Goal: Check status: Check status

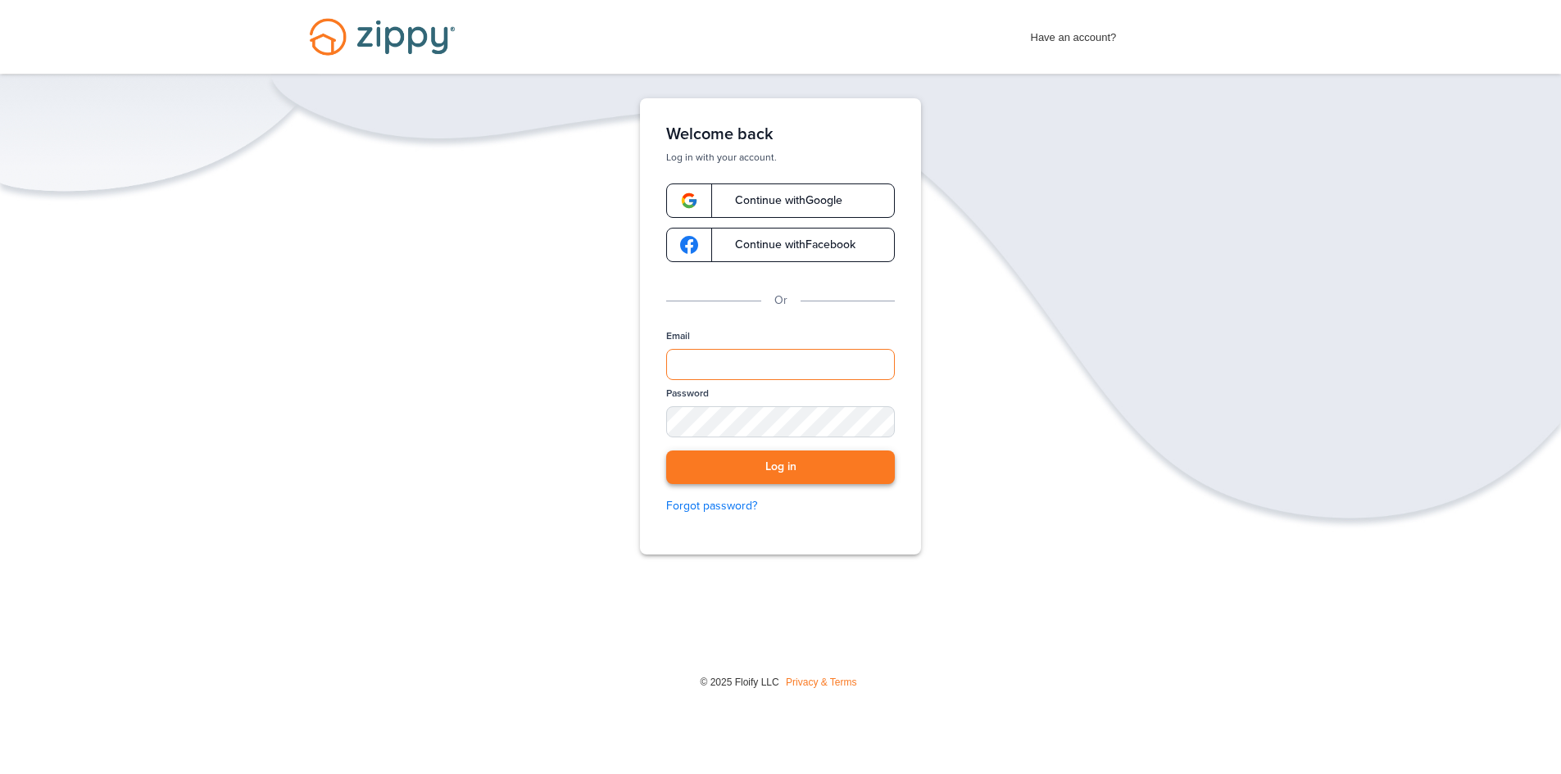
type input "**********"
click at [796, 470] on button "Log in" at bounding box center [780, 468] width 229 height 34
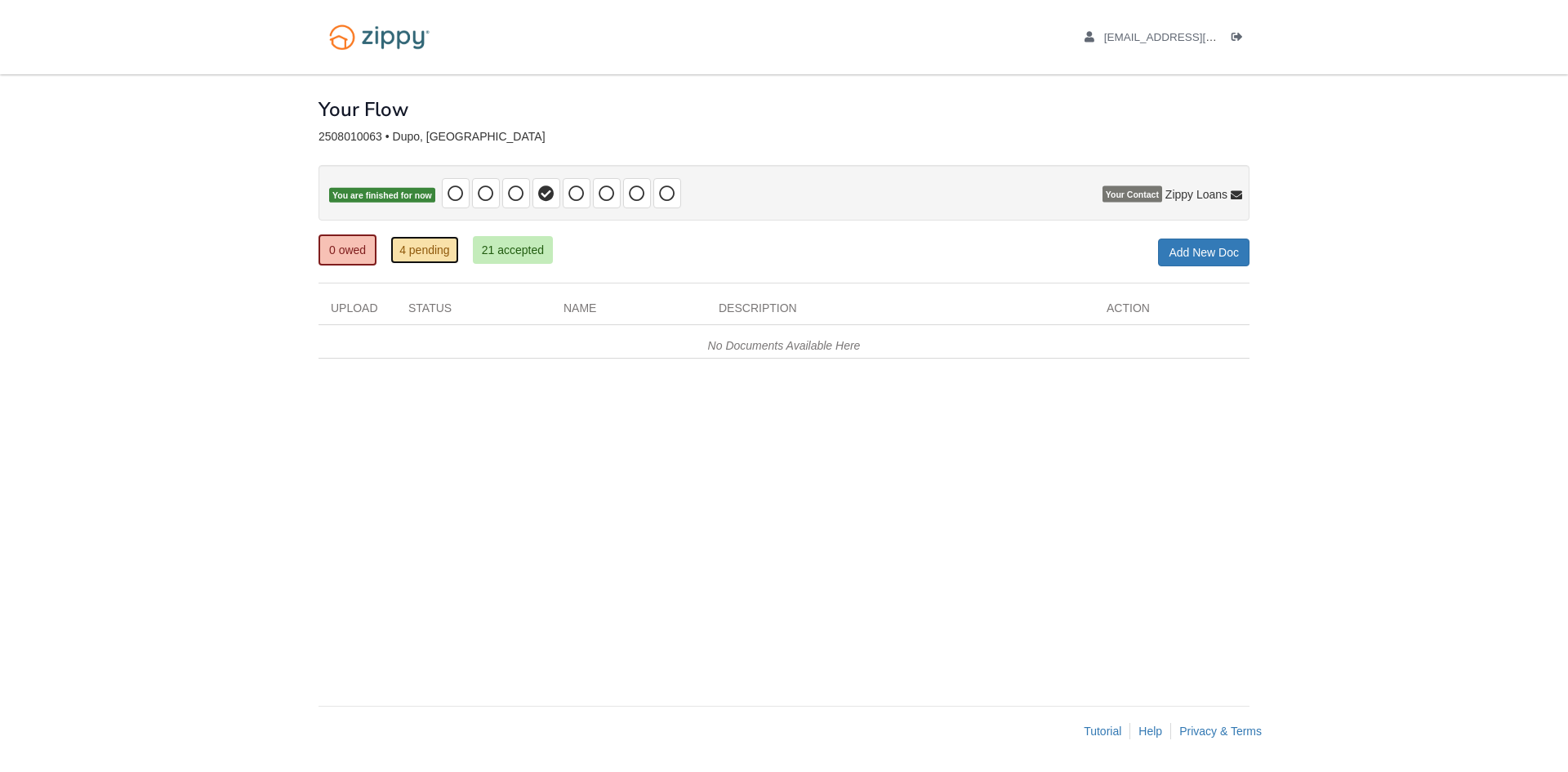
click at [414, 255] on link "4 pending" at bounding box center [425, 250] width 69 height 28
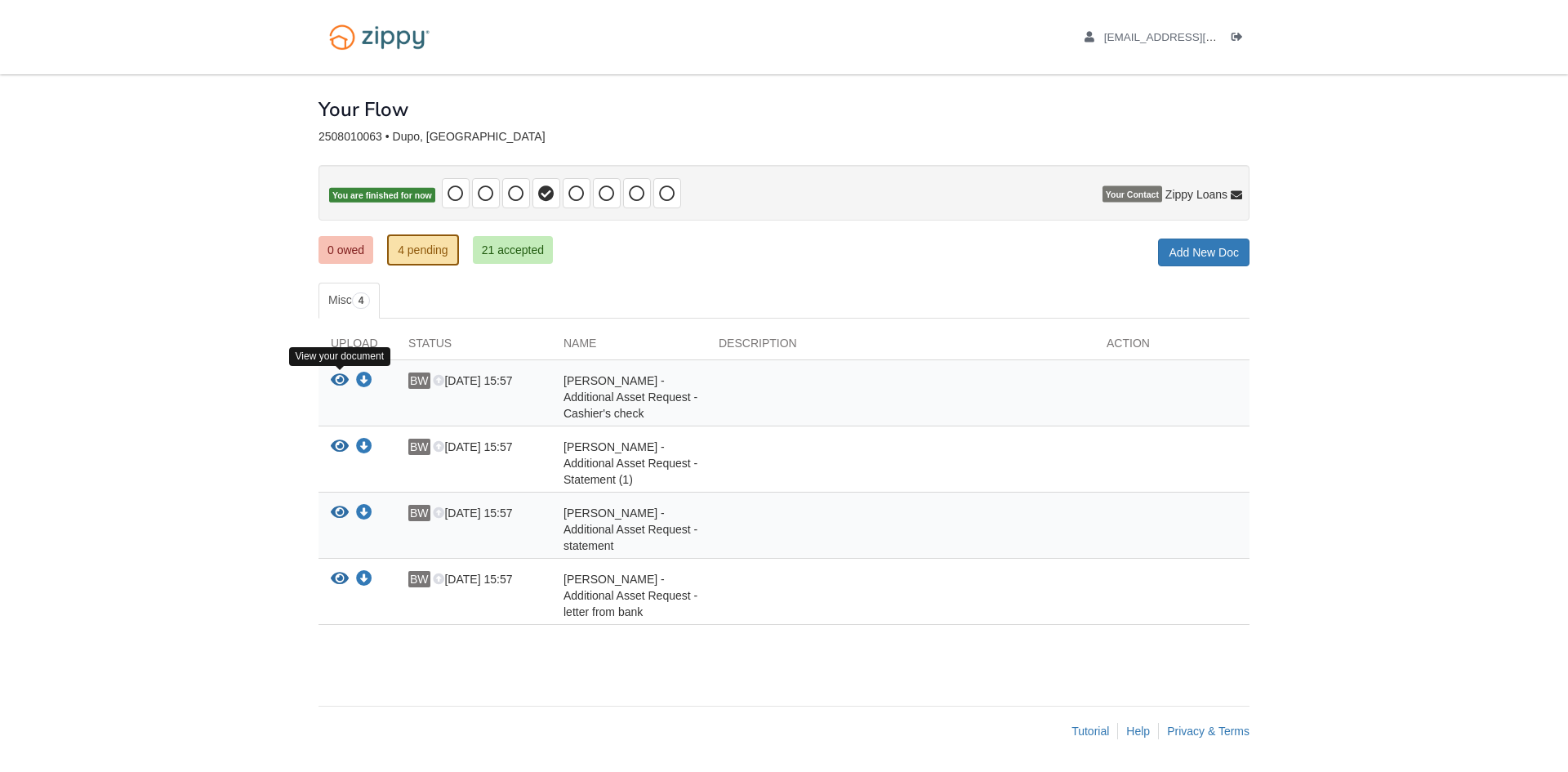
click at [341, 380] on icon "View Benjamin Wuelling - Additional Asset Request - Cashier's check" at bounding box center [340, 381] width 18 height 16
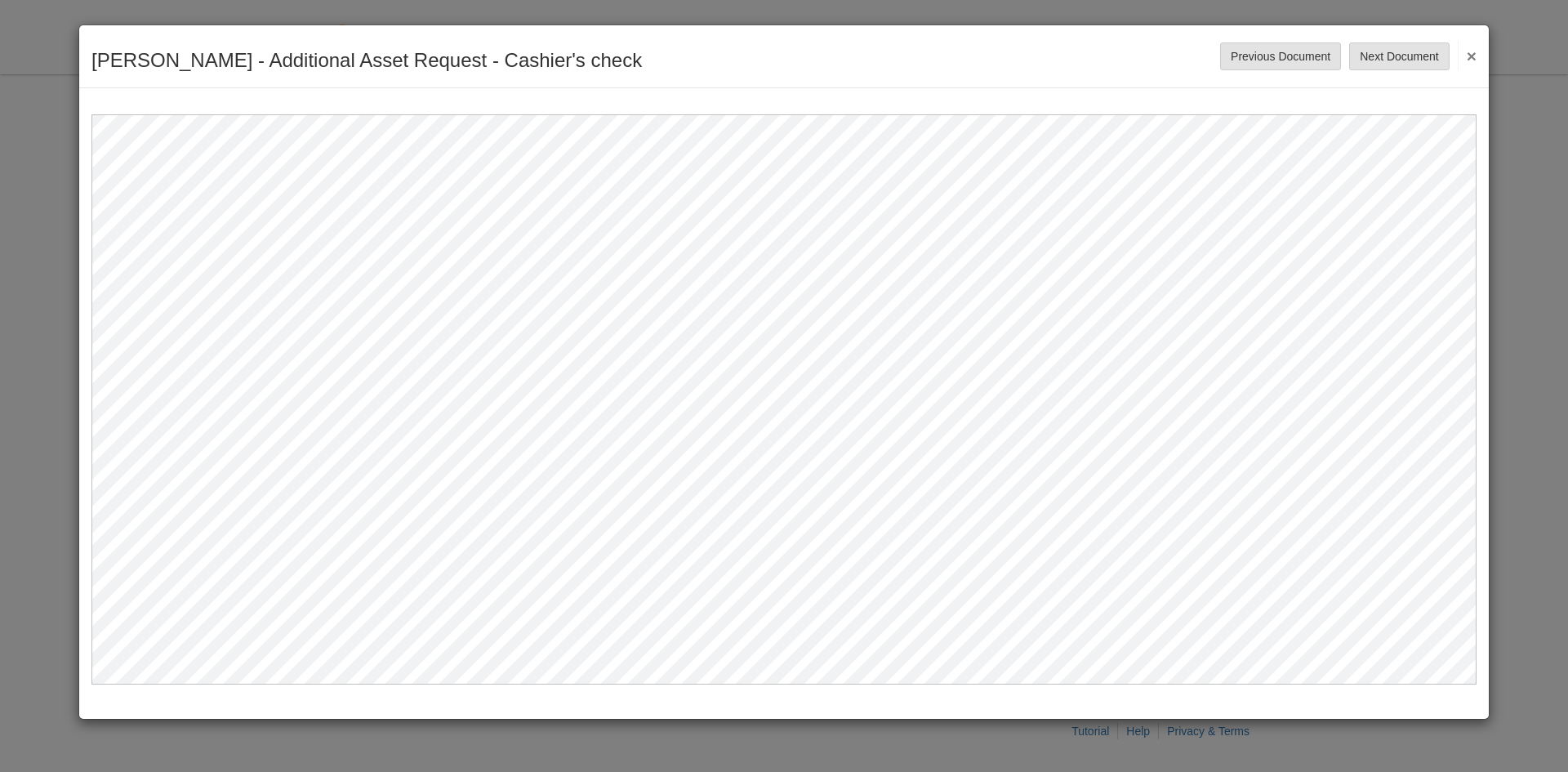
click at [1475, 52] on button "×" at bounding box center [1466, 55] width 19 height 29
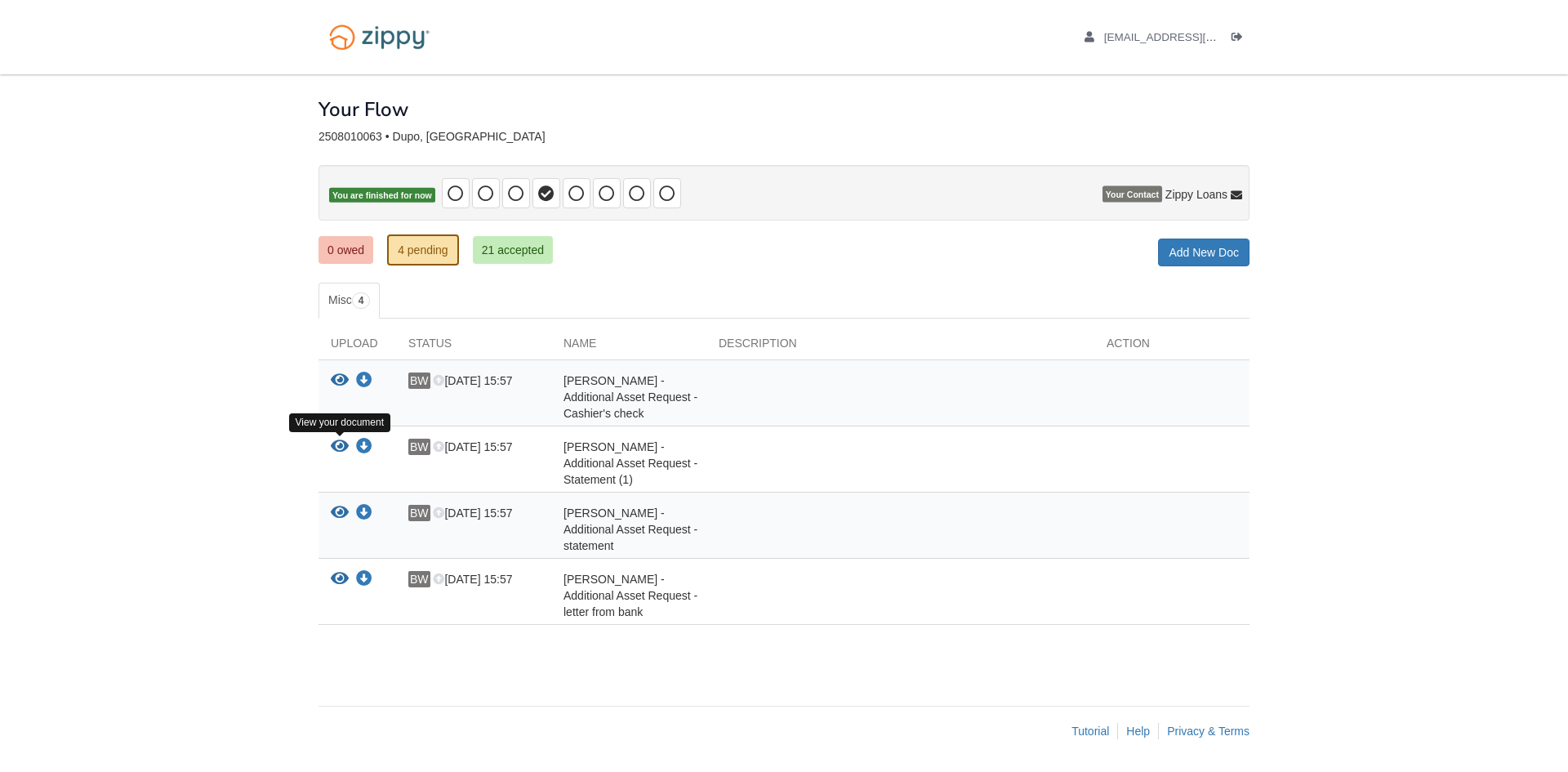
click at [335, 446] on icon "View Benjamin Wuelling - Additional Asset Request - Statement (1)" at bounding box center [340, 447] width 18 height 16
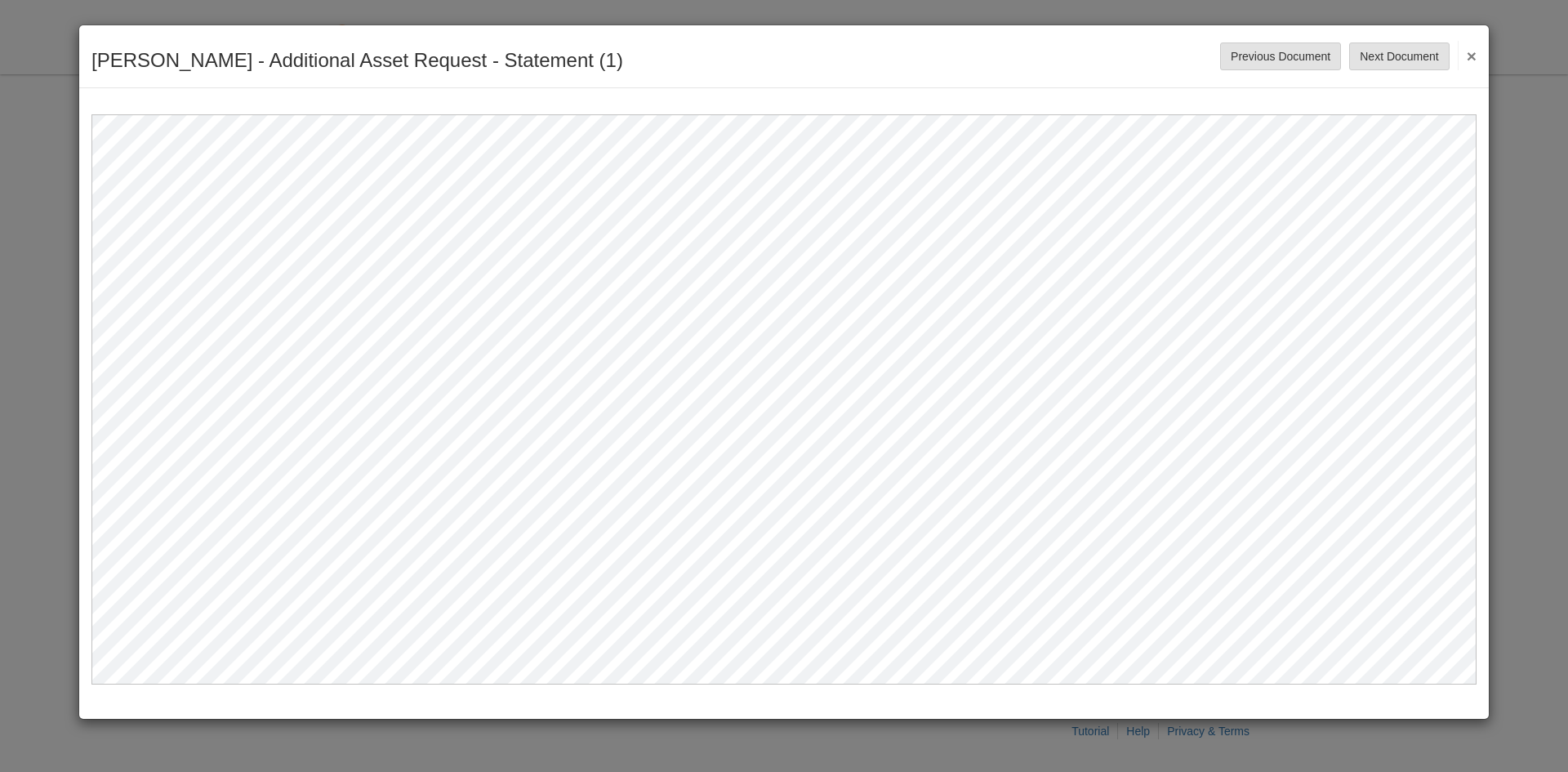
click at [1468, 54] on button "×" at bounding box center [1466, 55] width 19 height 29
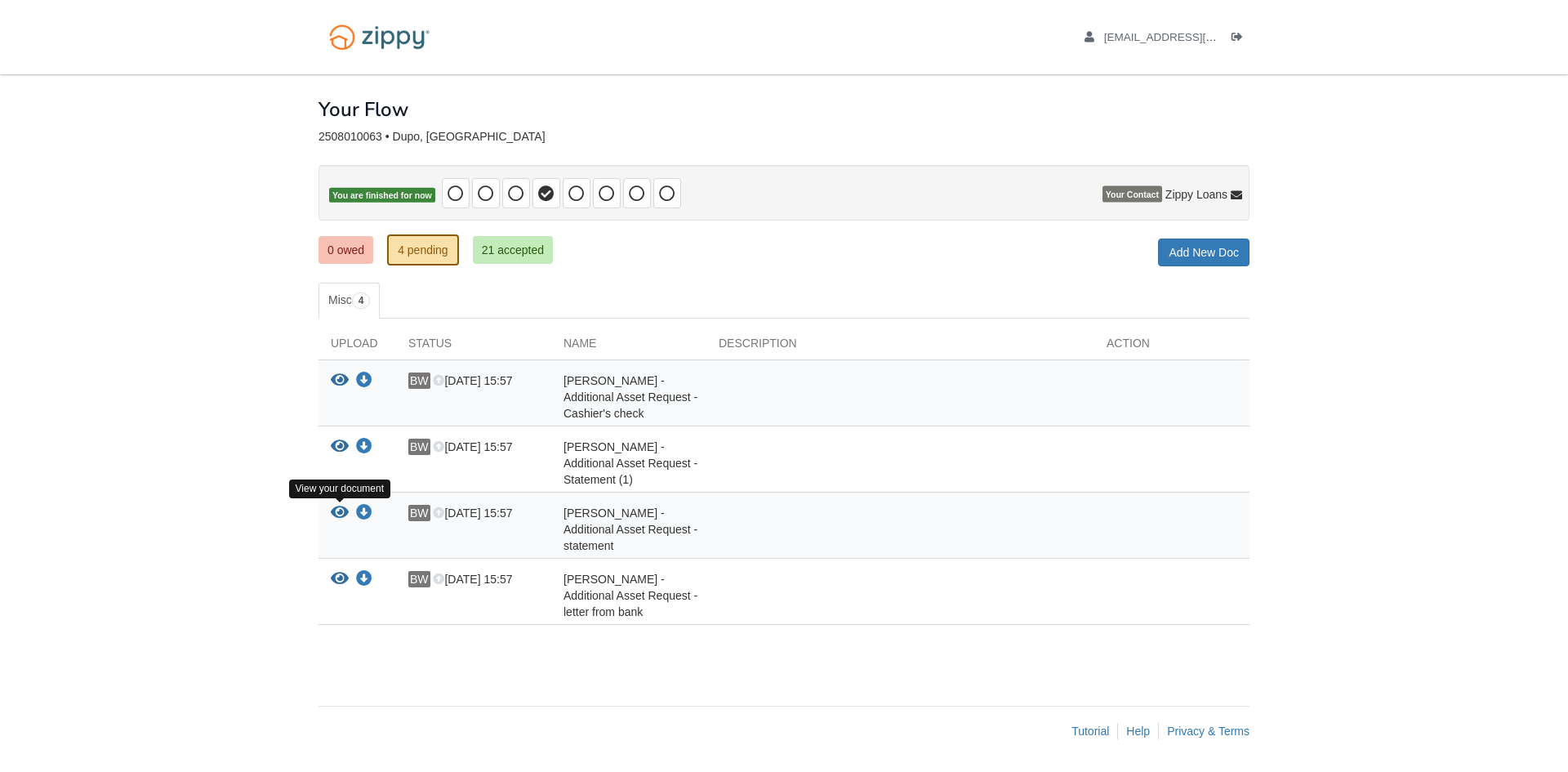
click at [338, 505] on icon "View Benjamin Wuelling - Additional Asset Request - statement" at bounding box center [340, 513] width 18 height 16
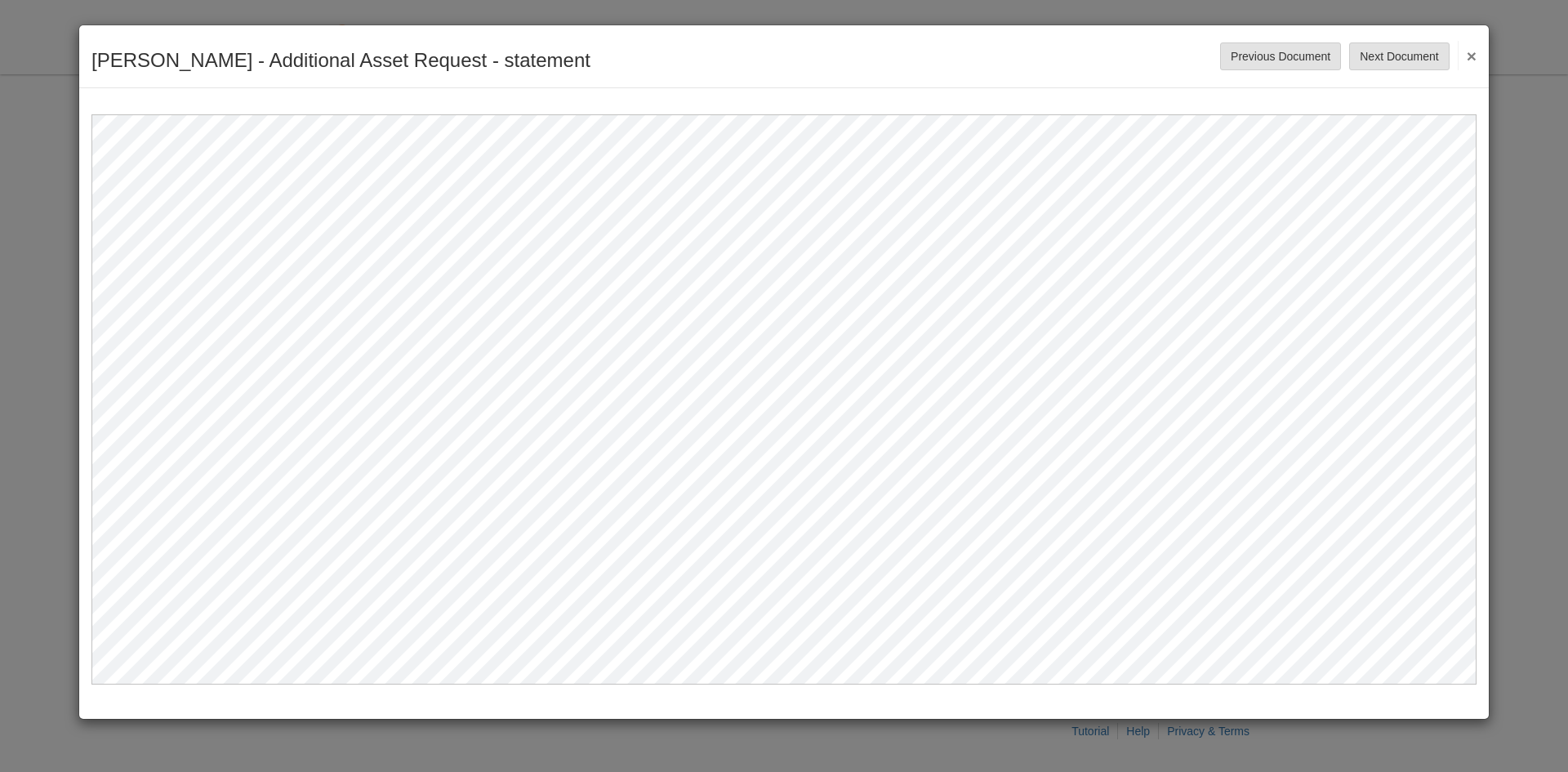
click at [1476, 64] on button "×" at bounding box center [1466, 55] width 19 height 29
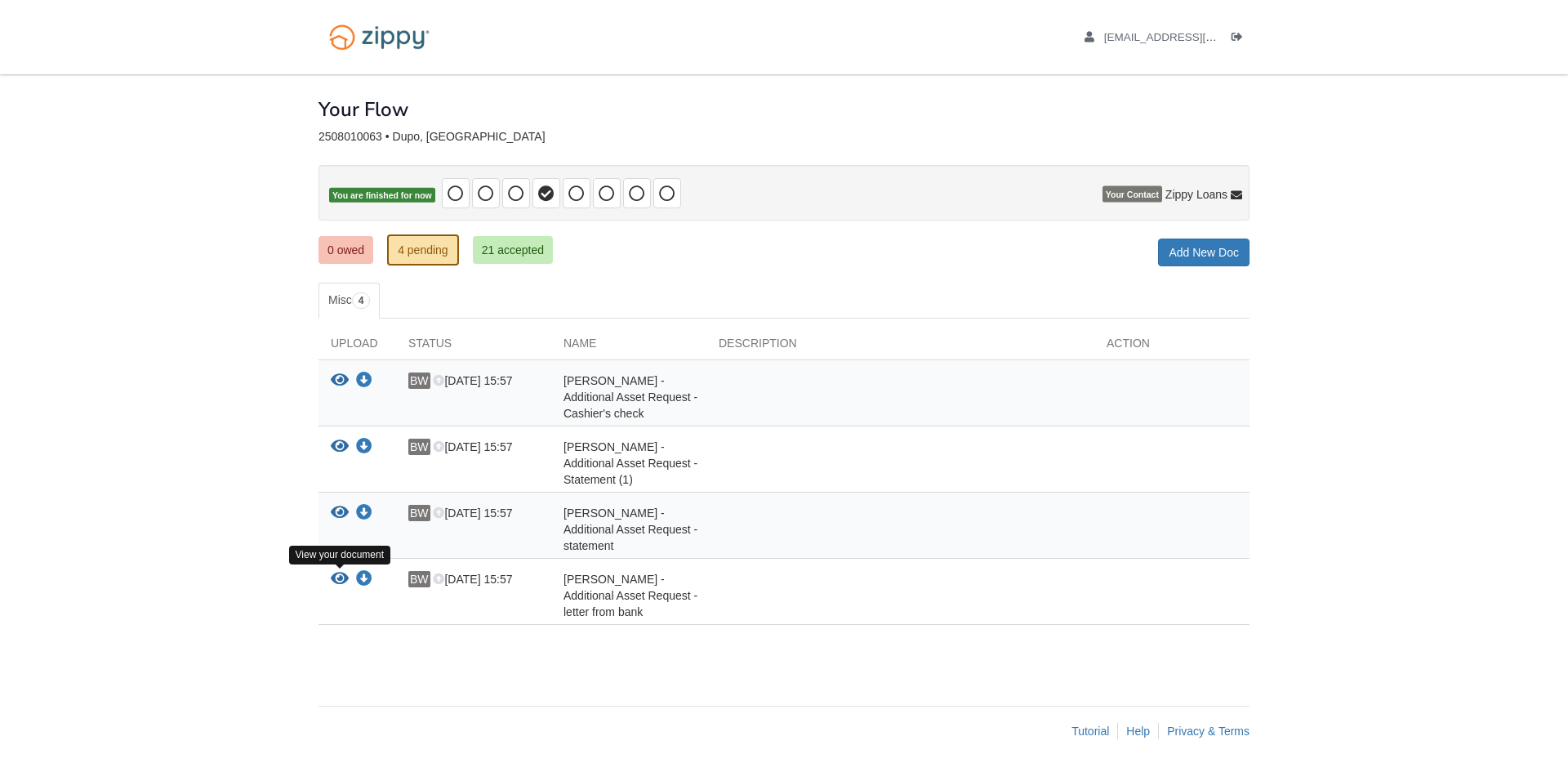
click at [333, 579] on icon "View Benjamin Wuelling - Additional Asset Request - letter from bank" at bounding box center [340, 579] width 18 height 16
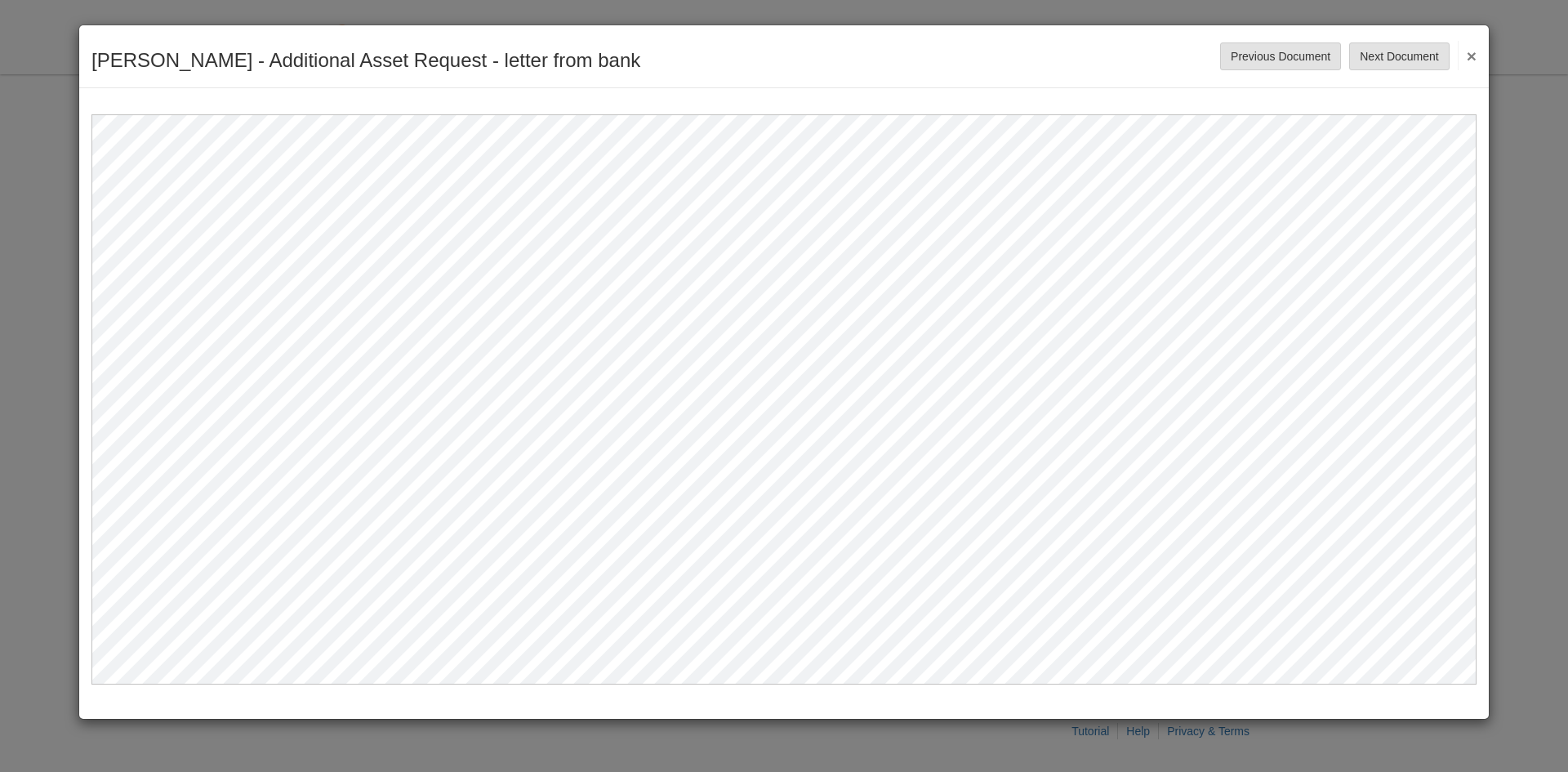
click at [1473, 49] on button "×" at bounding box center [1466, 55] width 19 height 29
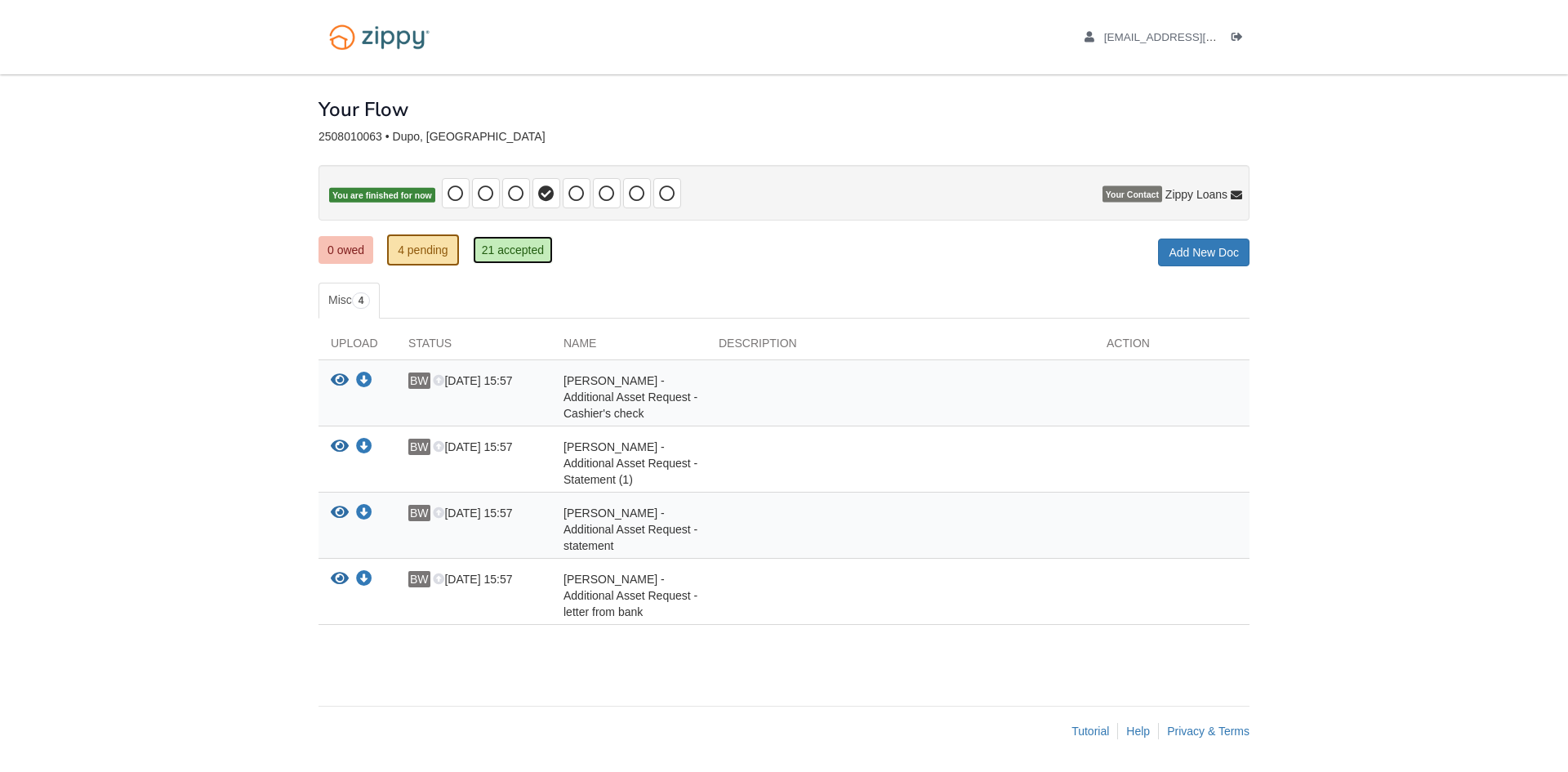
click at [517, 247] on link "21 accepted" at bounding box center [512, 250] width 80 height 28
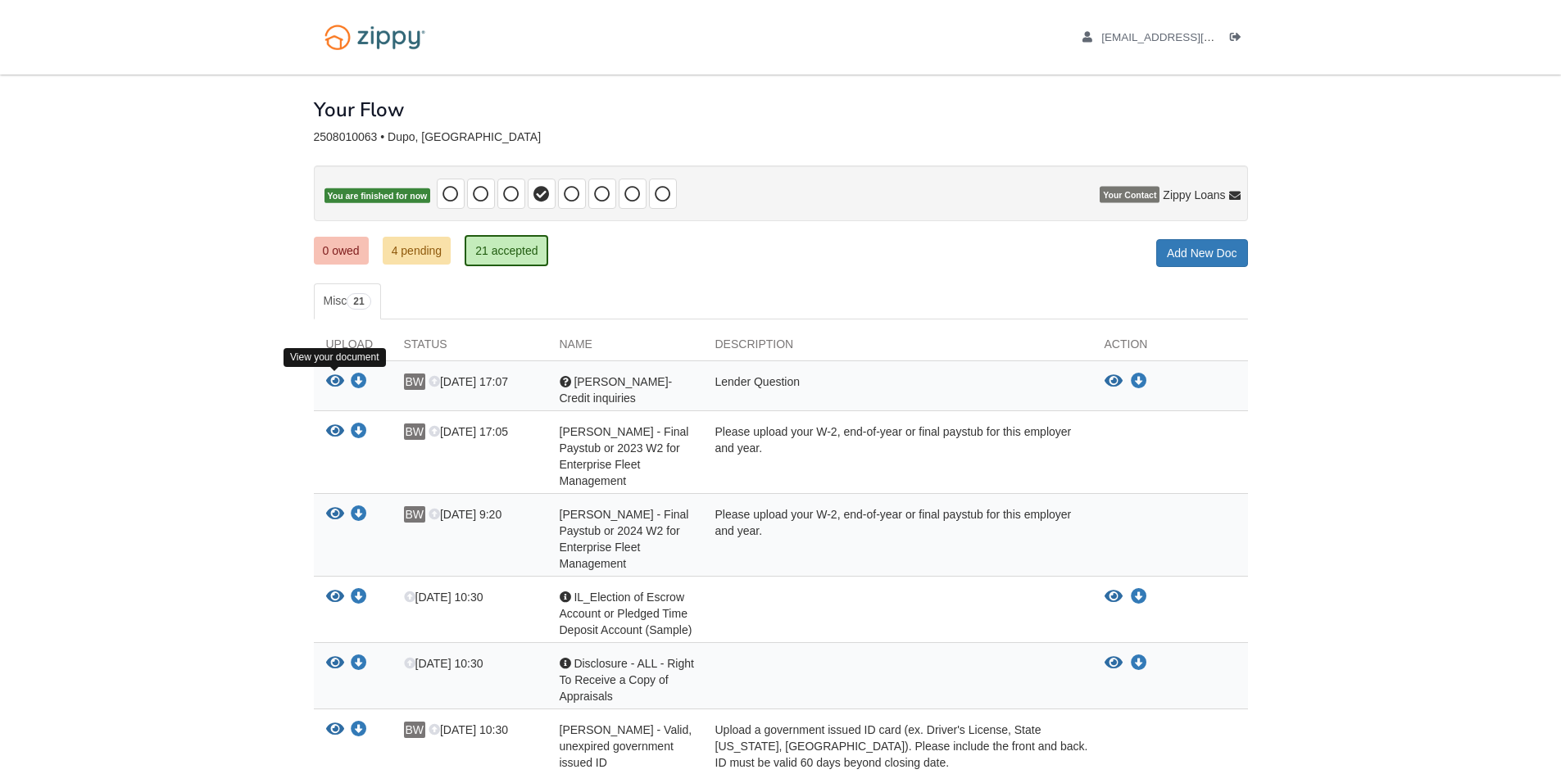
click at [329, 381] on icon "View Benjamin Wuelling- Credit inquiries" at bounding box center [335, 382] width 18 height 16
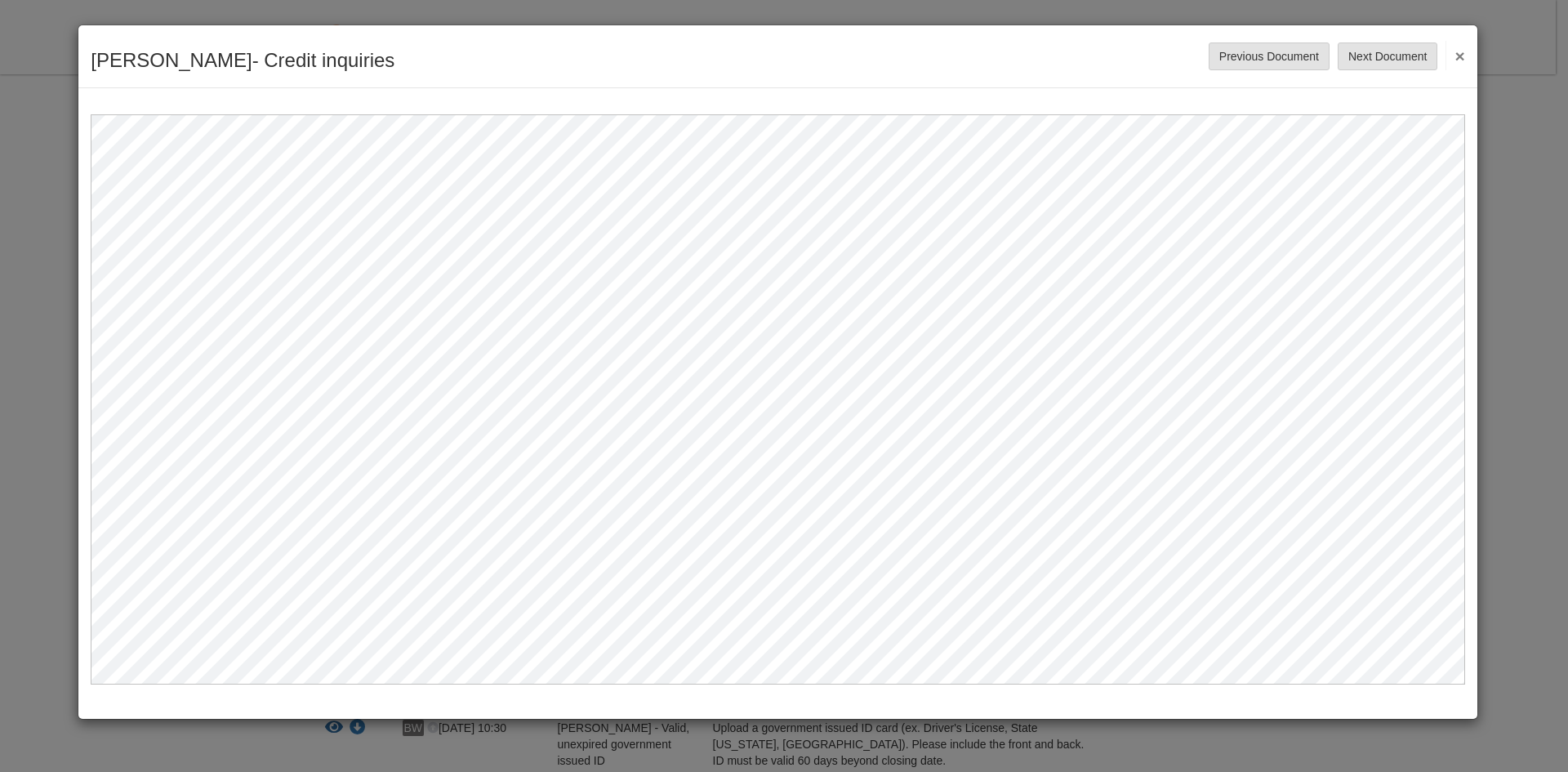
click at [1465, 57] on div "Benjamin Wuelling- Credit inquiries Save Cancel Previous Document Next Document…" at bounding box center [779, 56] width 1400 height 63
click at [1458, 60] on button "×" at bounding box center [1454, 55] width 19 height 29
